Goal: Task Accomplishment & Management: Manage account settings

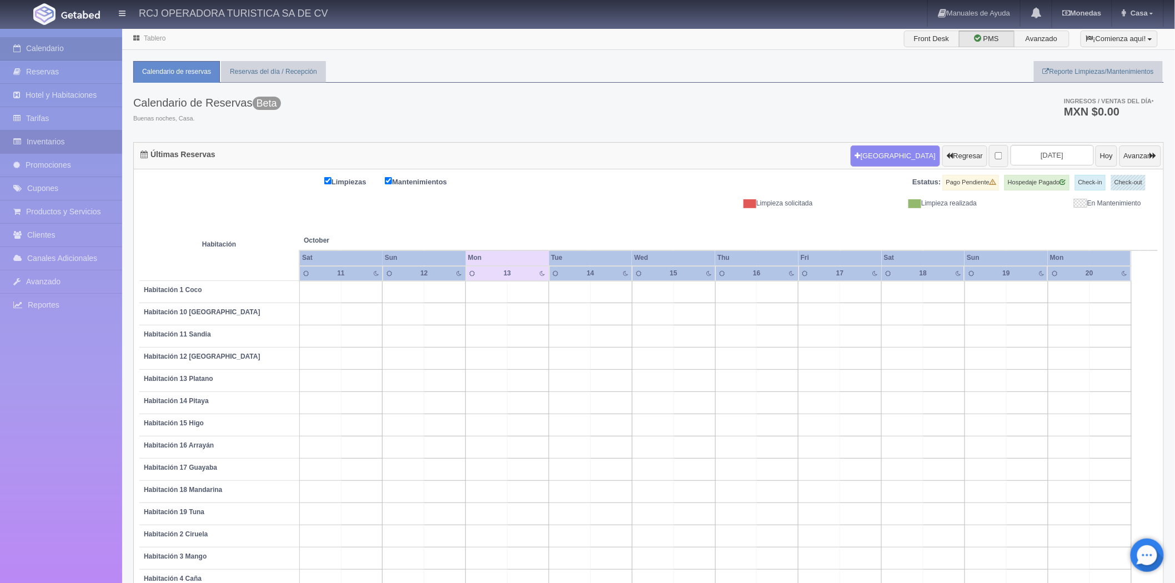
click at [56, 141] on link "Inventarios" at bounding box center [61, 142] width 122 height 23
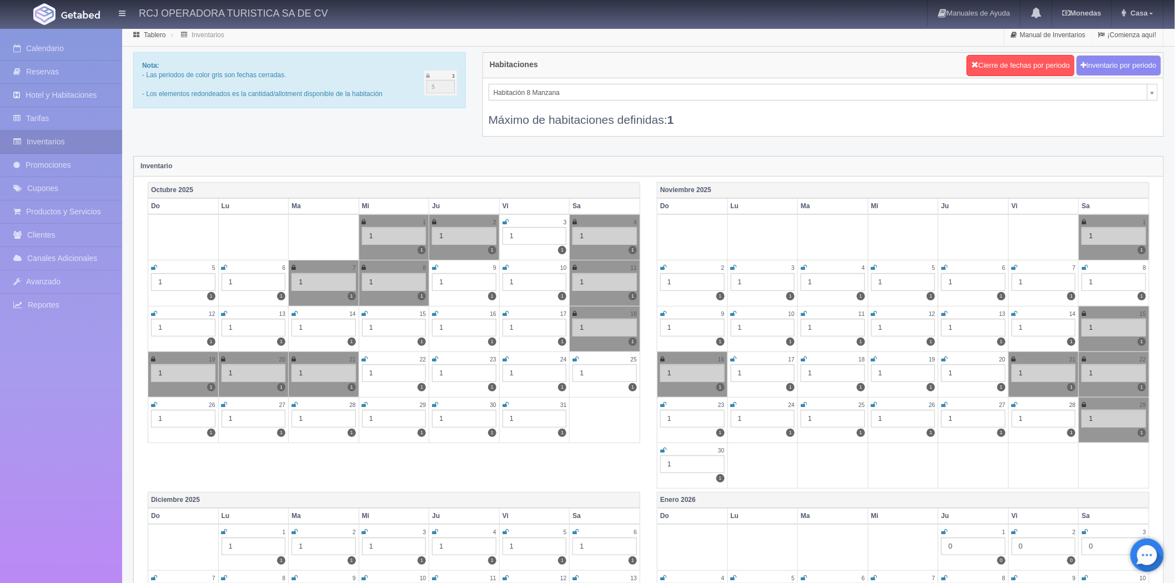
scroll to position [247, 0]
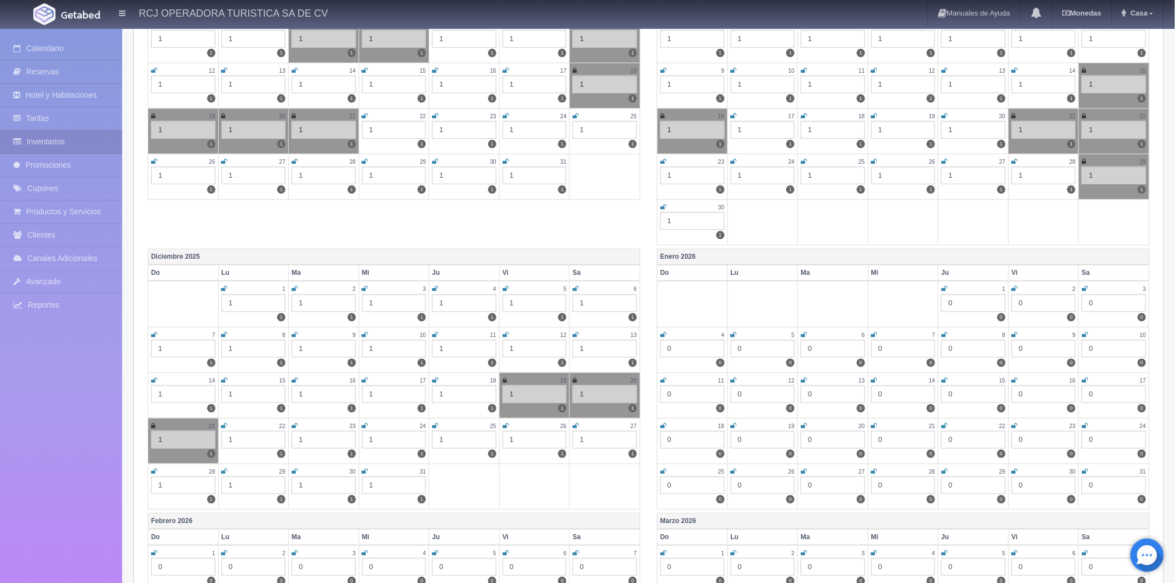
click at [576, 286] on icon at bounding box center [576, 289] width 6 height 7
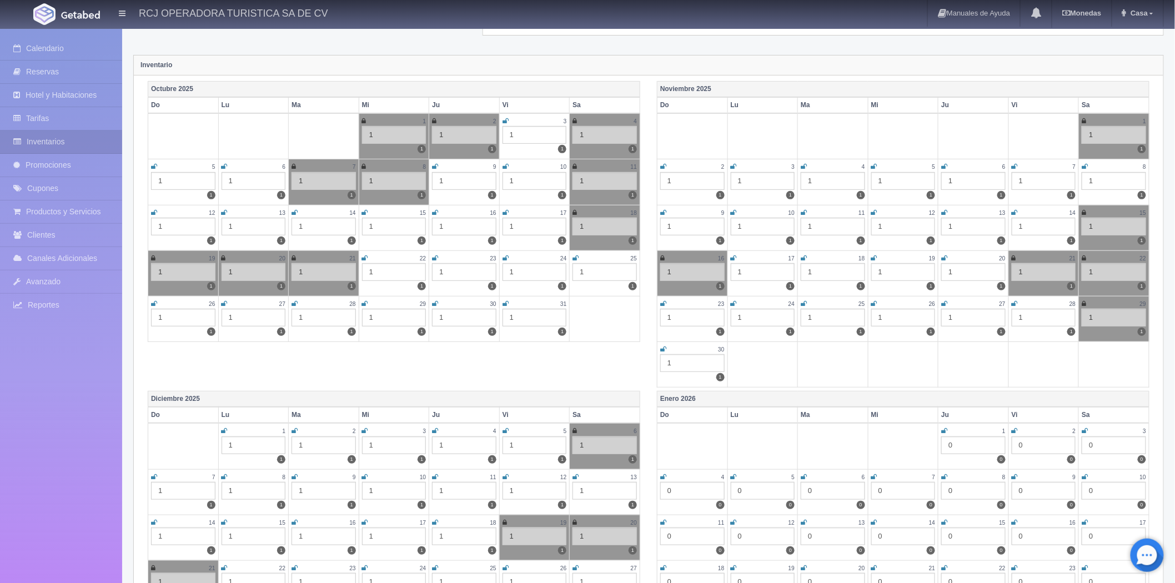
scroll to position [0, 0]
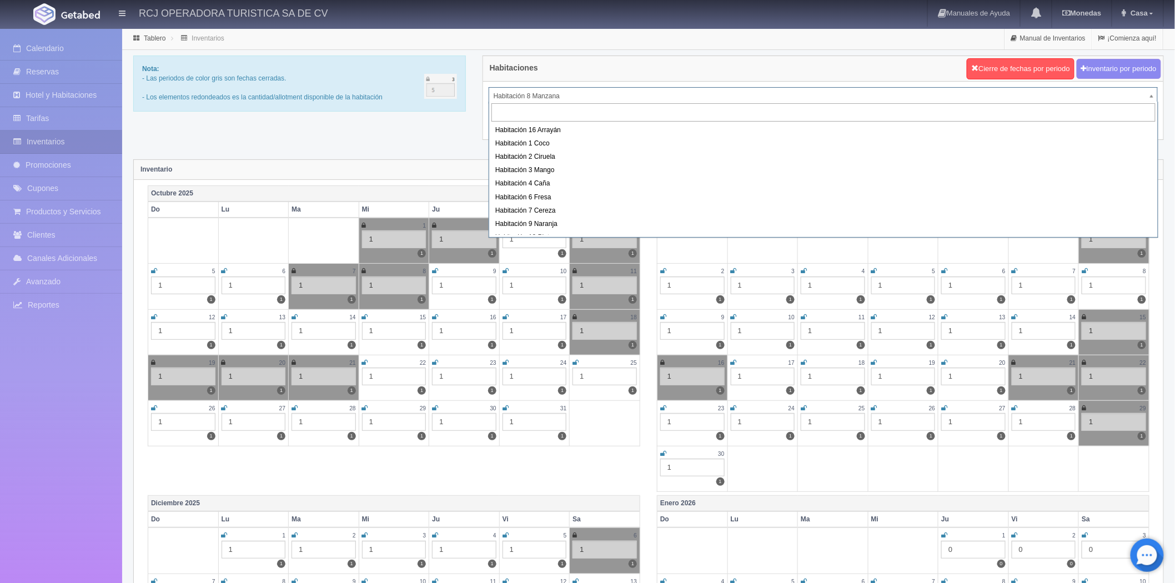
scroll to position [123, 0]
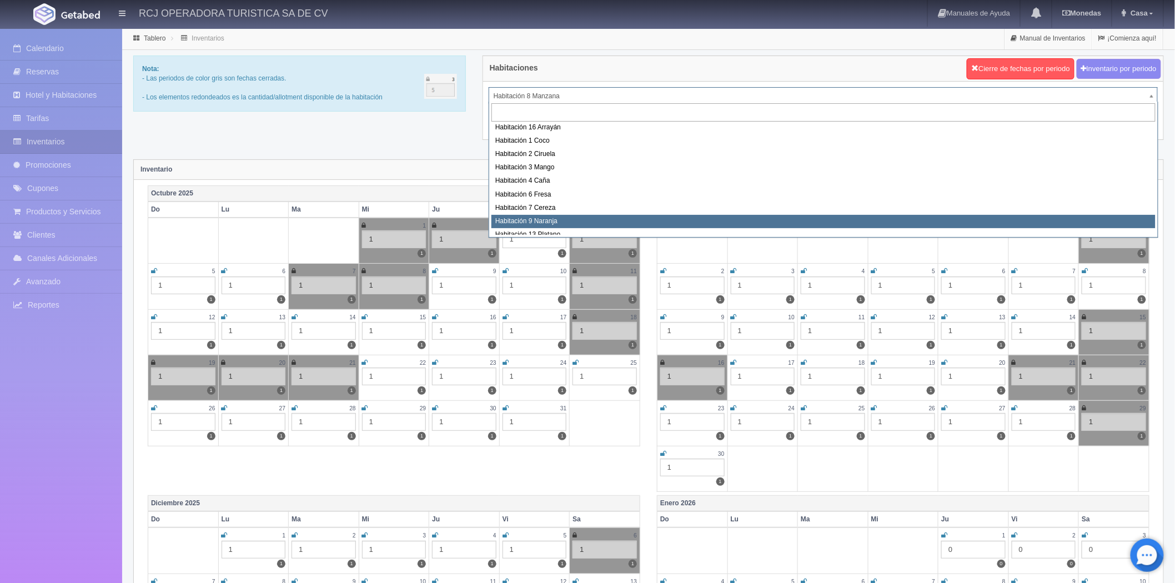
select select "1612"
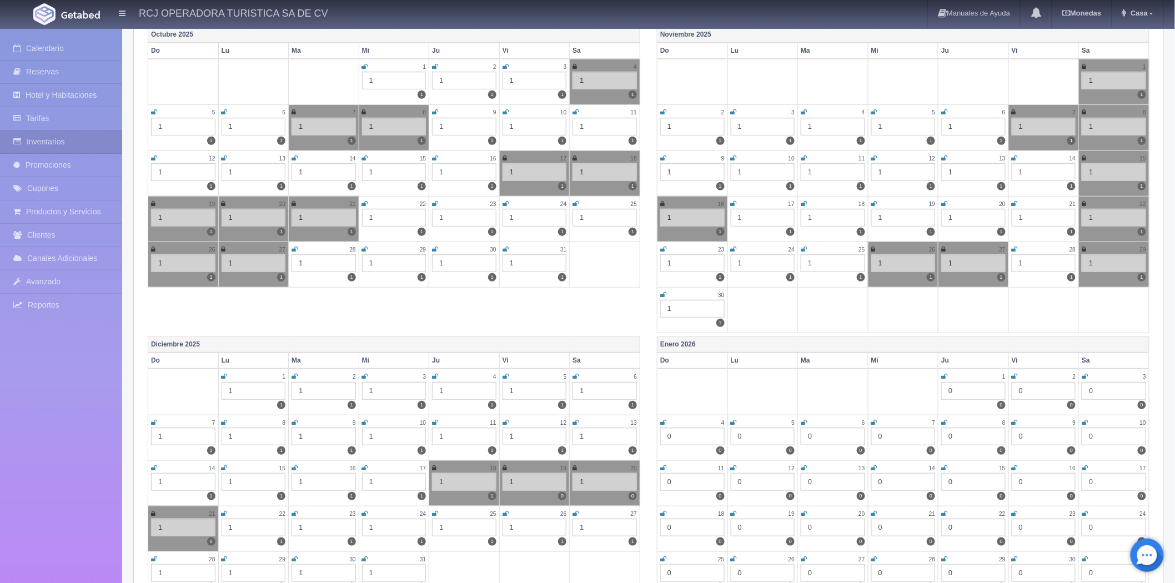
scroll to position [185, 0]
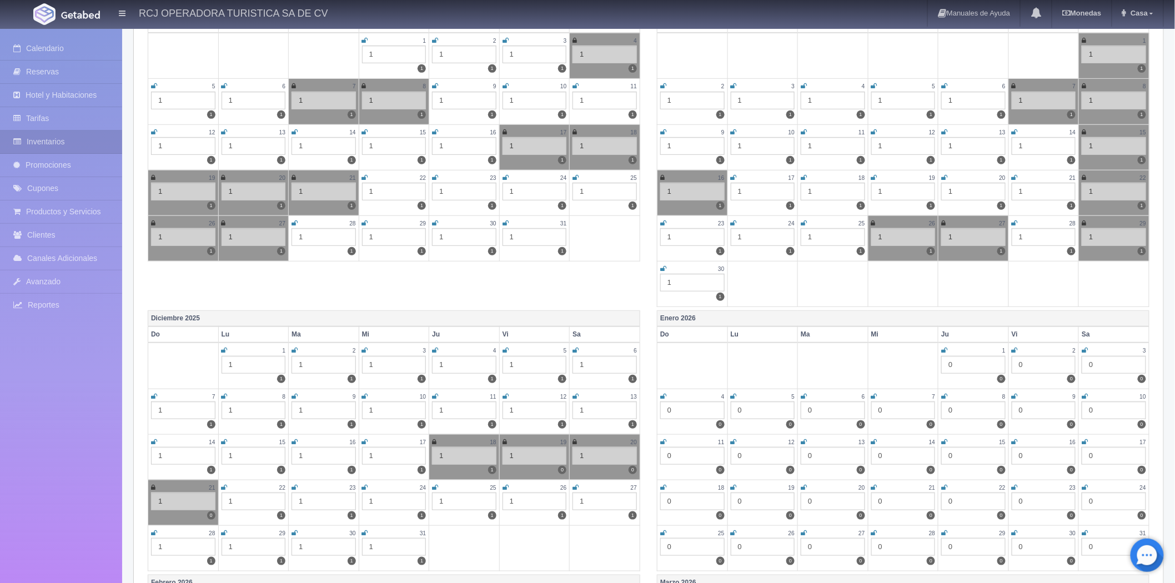
click at [578, 348] on icon at bounding box center [576, 350] width 6 height 7
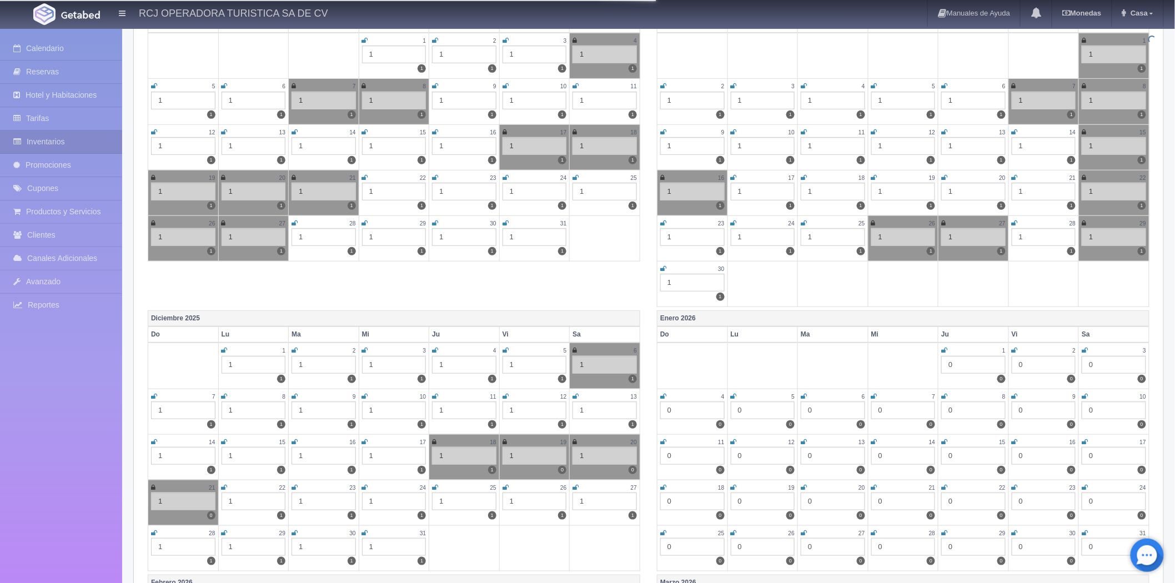
click at [574, 347] on icon at bounding box center [575, 350] width 4 height 7
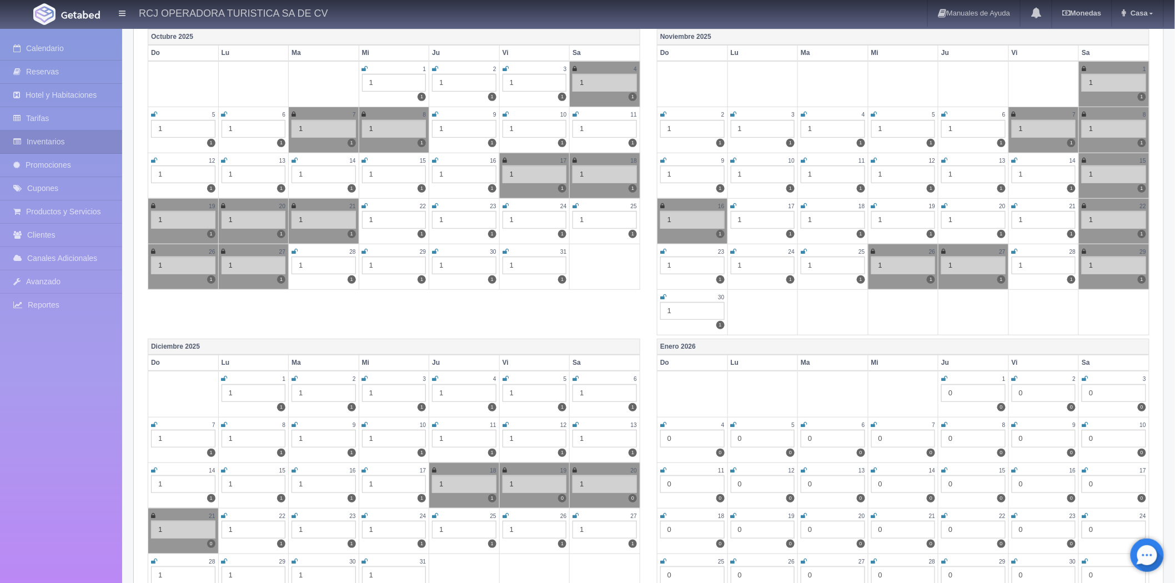
scroll to position [247, 0]
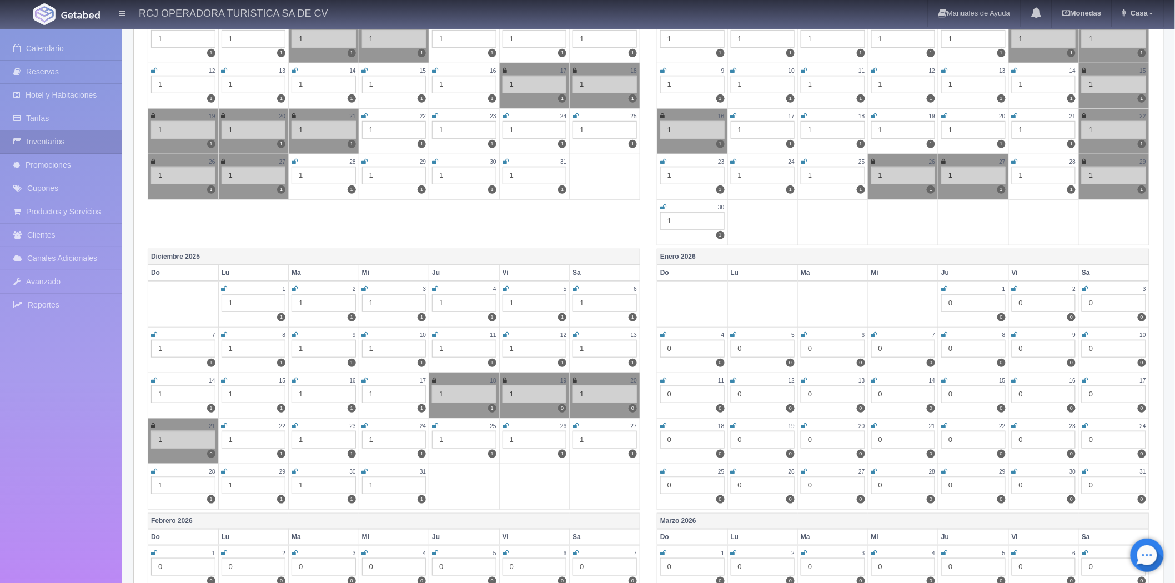
click at [575, 286] on icon at bounding box center [576, 289] width 6 height 7
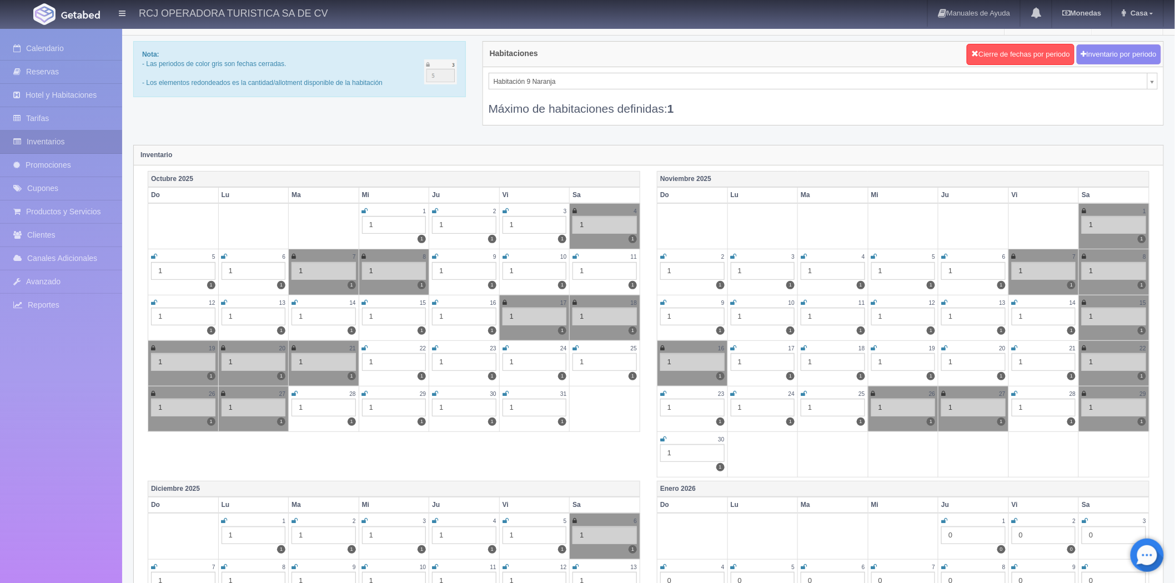
scroll to position [0, 0]
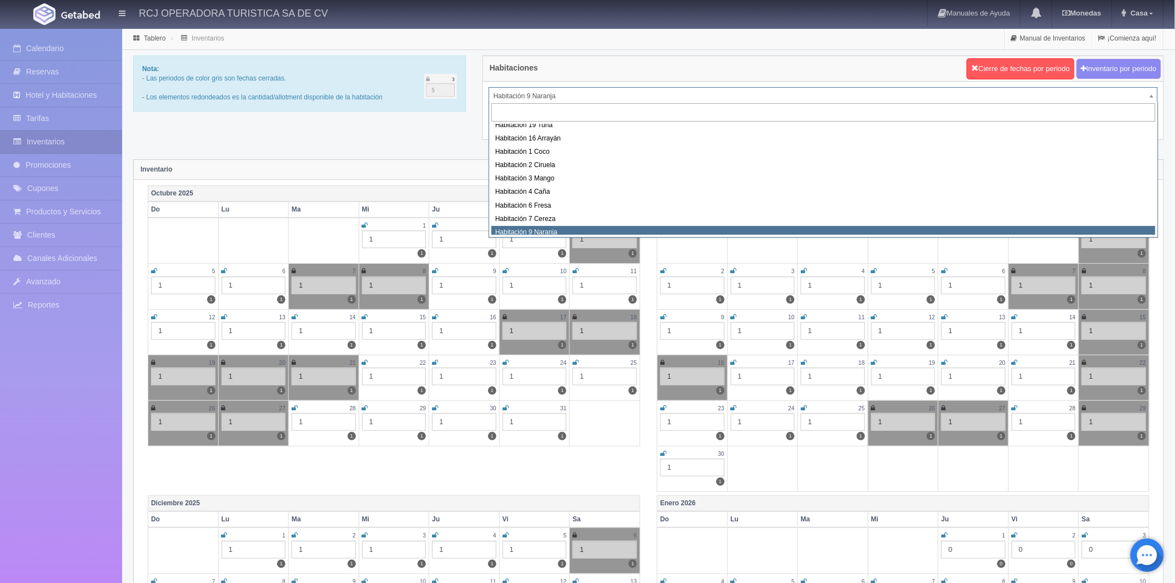
scroll to position [107, 0]
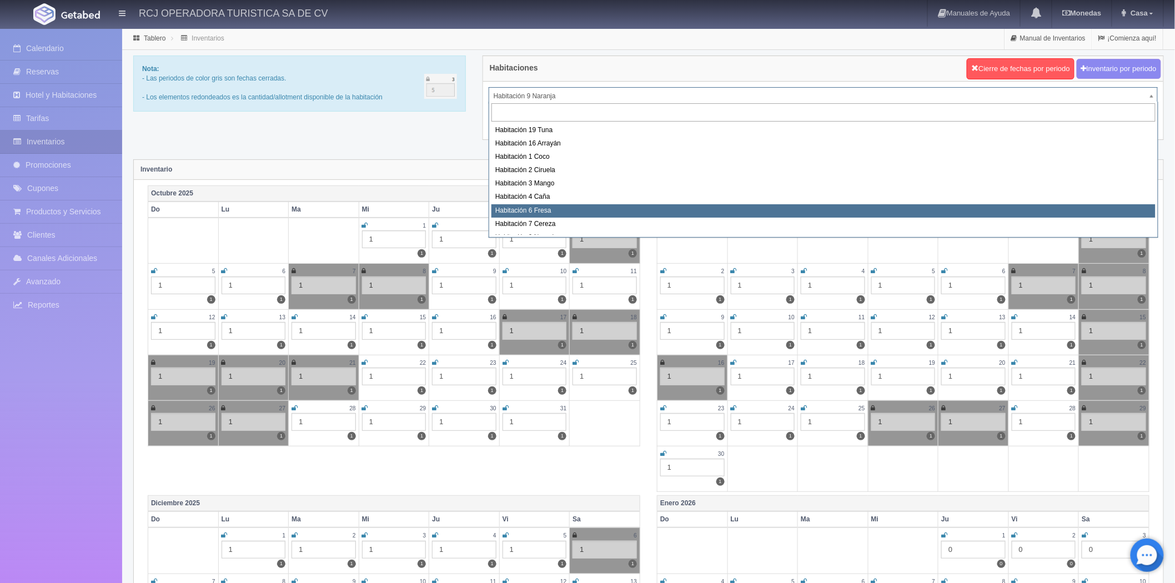
select select "1610"
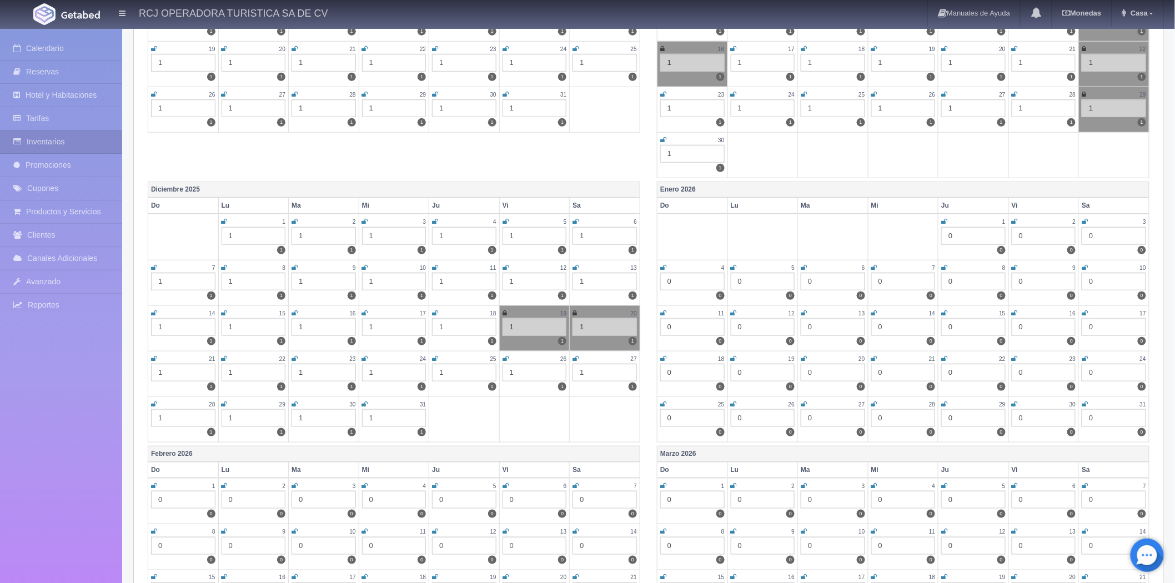
scroll to position [370, 0]
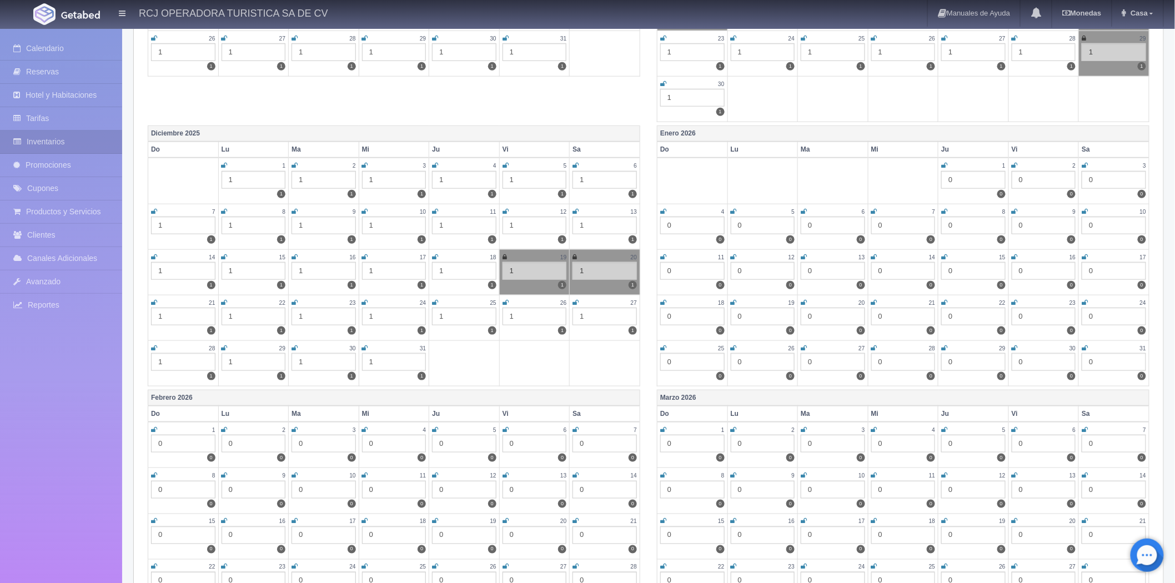
click at [576, 163] on icon at bounding box center [576, 165] width 6 height 7
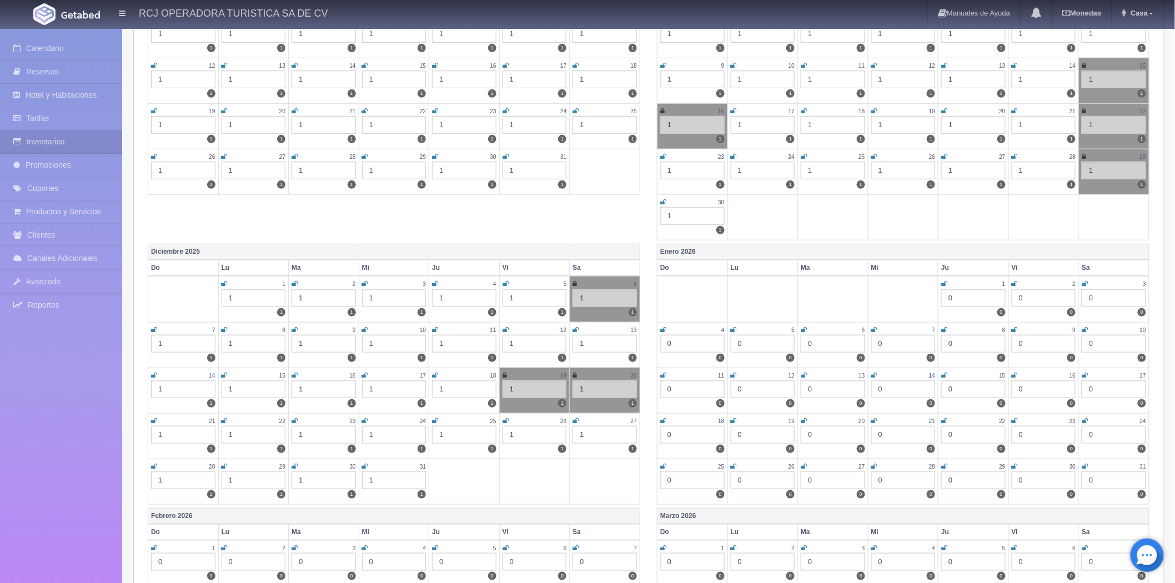
scroll to position [63, 0]
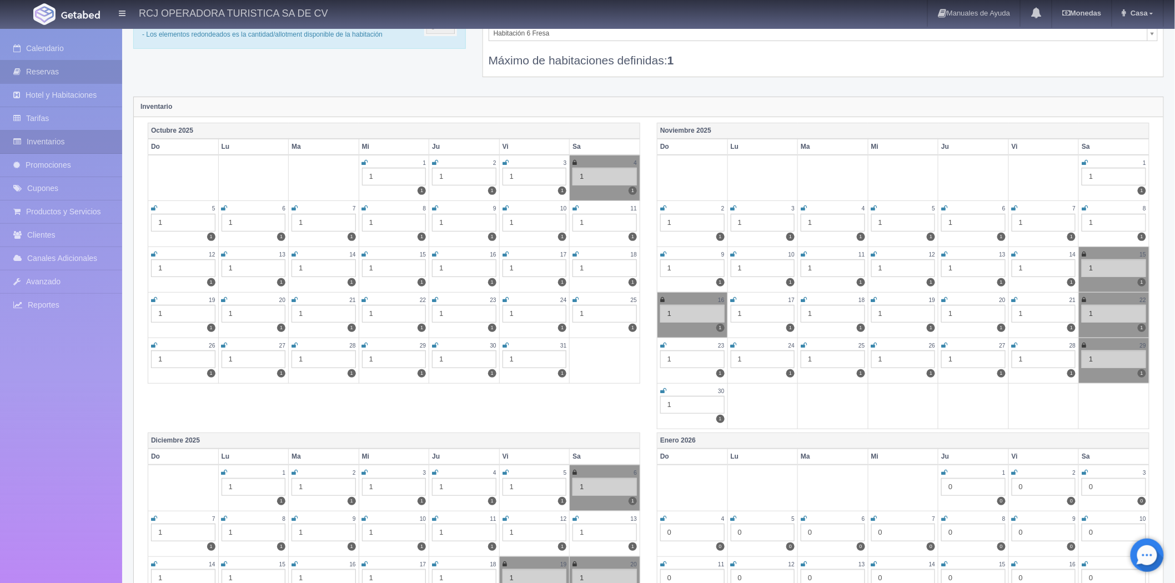
click at [57, 67] on link "Reservas" at bounding box center [61, 72] width 122 height 23
